Goal: Task Accomplishment & Management: Manage account settings

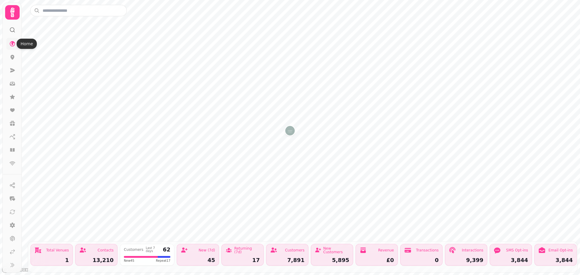
click at [12, 47] on link at bounding box center [12, 44] width 12 height 12
click at [52, 12] on input "text" at bounding box center [78, 10] width 97 height 11
click at [289, 130] on img "Coast" at bounding box center [289, 130] width 9 height 9
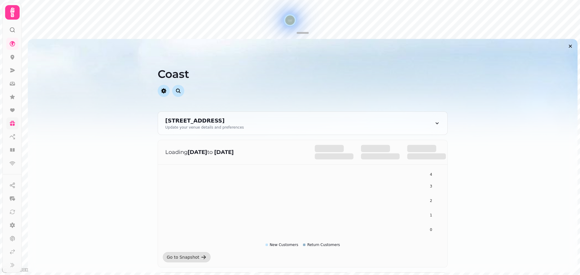
click at [9, 121] on link at bounding box center [12, 123] width 12 height 12
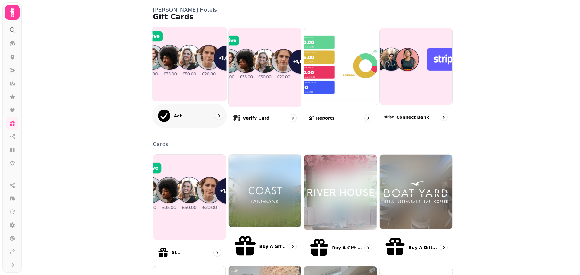
click at [172, 72] on img at bounding box center [189, 63] width 81 height 81
select select "******"
select select "**"
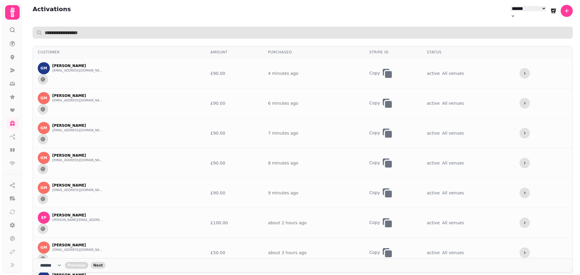
click at [123, 27] on input "text" at bounding box center [303, 33] width 540 height 12
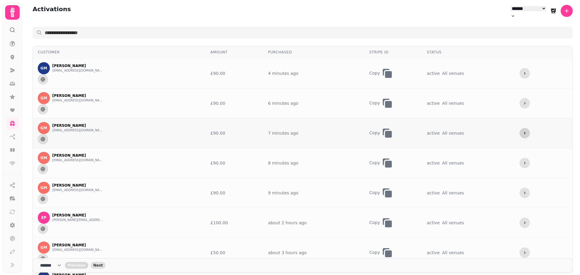
click at [523, 131] on icon "more" at bounding box center [524, 133] width 5 height 5
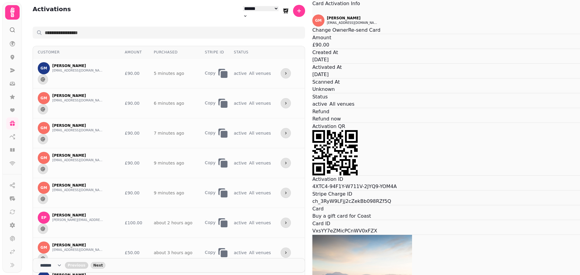
scroll to position [30, 0]
click at [538, 179] on div "Card Activation Info GM Gary Mcbride garymcbride08@icloud.com Change Owner Re-s…" at bounding box center [446, 193] width 268 height 387
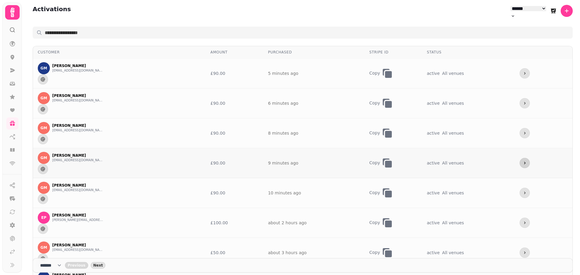
click at [523, 158] on button "more" at bounding box center [524, 163] width 10 height 10
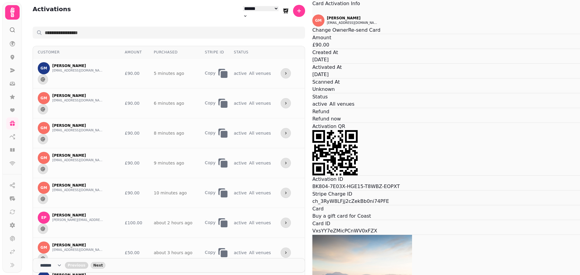
click at [459, 169] on div "Card Activation Info GM Gary Mcbride garymcbride08@icloud.com Change Owner Re-s…" at bounding box center [446, 193] width 268 height 387
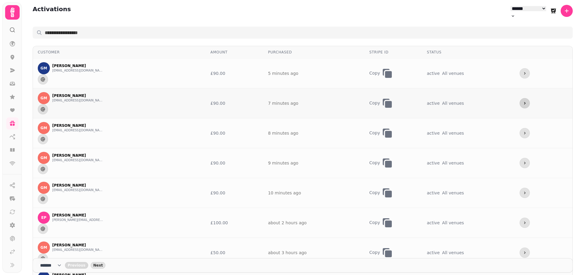
click at [522, 98] on button "more" at bounding box center [524, 103] width 10 height 10
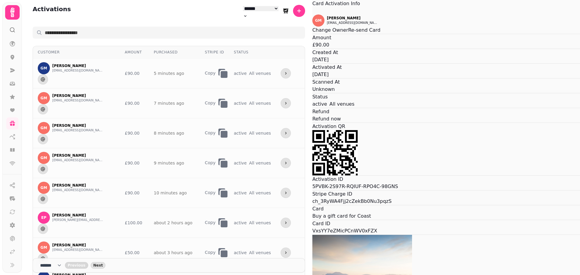
click at [511, 132] on div "Card Activation Info GM Gary Mcbride garymcbride08@icloud.com Change Owner Re-s…" at bounding box center [446, 193] width 268 height 387
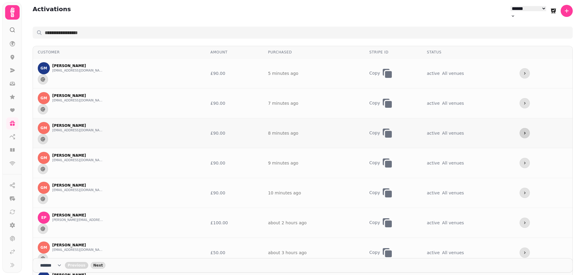
click at [522, 131] on icon "more" at bounding box center [524, 133] width 5 height 5
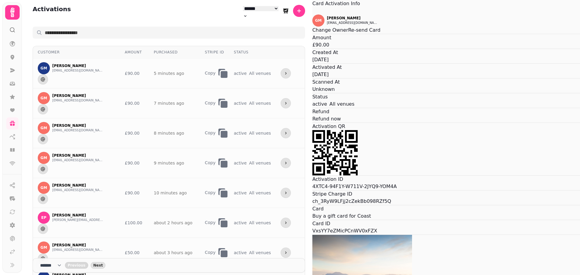
click at [515, 114] on div "Card Activation Info GM Gary Mcbride garymcbride08@icloud.com Change Owner Re-s…" at bounding box center [446, 193] width 268 height 387
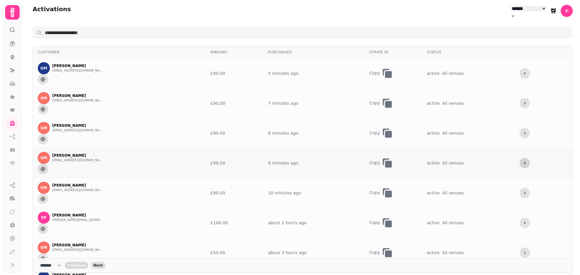
click at [522, 161] on icon "more" at bounding box center [524, 163] width 5 height 5
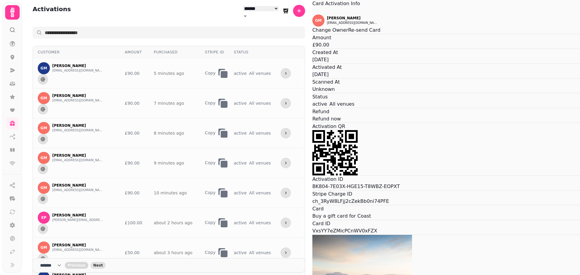
click at [519, 130] on div "Card Activation Info GM Gary Mcbride garymcbride08@icloud.com Change Owner Re-s…" at bounding box center [446, 193] width 268 height 387
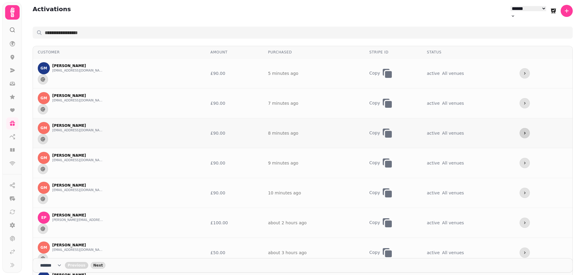
click at [522, 131] on icon "more" at bounding box center [524, 133] width 5 height 5
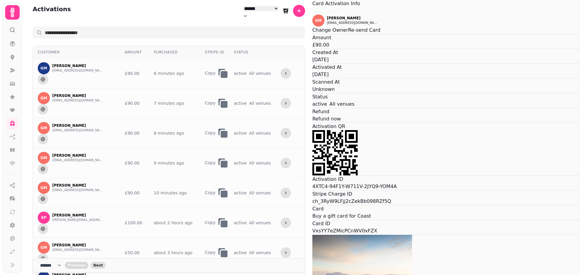
click at [378, 221] on div "Card Activation Info GM Gary Mcbride garymcbride08@icloud.com Change Owner Re-s…" at bounding box center [446, 193] width 268 height 387
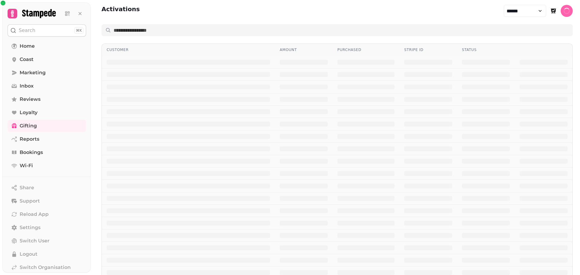
select select "******"
select select "**"
